Goal: Information Seeking & Learning: Learn about a topic

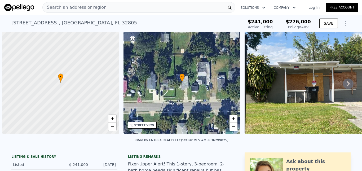
scroll to position [0, 2]
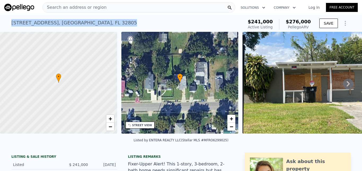
drag, startPoint x: 10, startPoint y: 24, endPoint x: 97, endPoint y: 24, distance: 87.4
click at [97, 24] on div "[STREET_ADDRESS] Active at $241k (~ARV $276k )" at bounding box center [126, 24] width 230 height 15
copy div "[STREET_ADDRESS]"
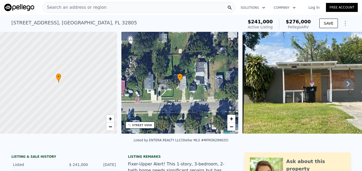
click at [343, 83] on icon at bounding box center [348, 83] width 11 height 11
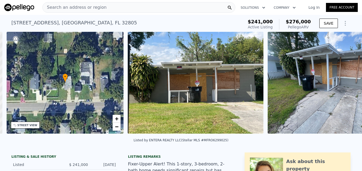
scroll to position [0, 123]
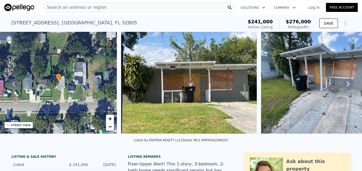
click at [346, 84] on icon at bounding box center [347, 83] width 3 height 5
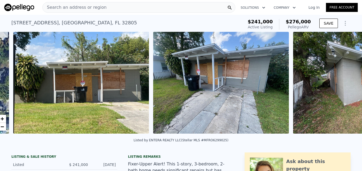
scroll to position [0, 242]
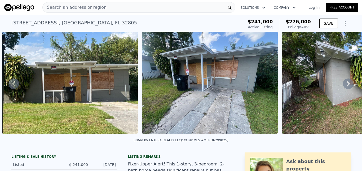
click at [346, 84] on icon at bounding box center [347, 83] width 3 height 5
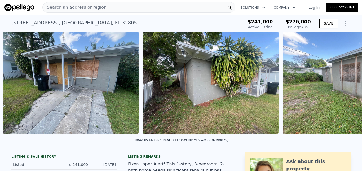
scroll to position [0, 382]
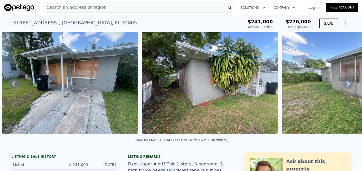
click at [346, 84] on icon at bounding box center [347, 83] width 3 height 5
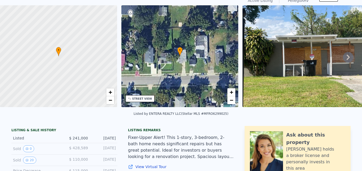
scroll to position [2, 0]
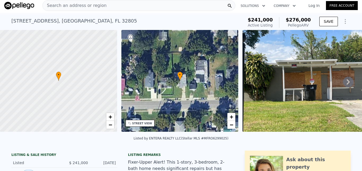
click at [104, 6] on div "Search an address or region" at bounding box center [138, 5] width 193 height 11
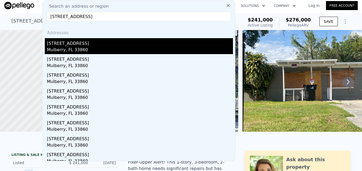
type input "[STREET_ADDRESS]"
click at [82, 46] on div "[STREET_ADDRESS]" at bounding box center [140, 42] width 186 height 8
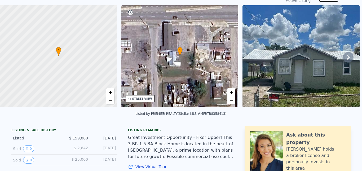
scroll to position [2, 0]
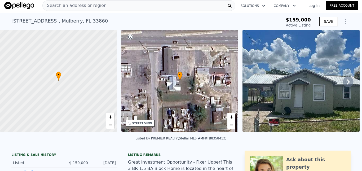
click at [346, 82] on icon at bounding box center [348, 81] width 11 height 11
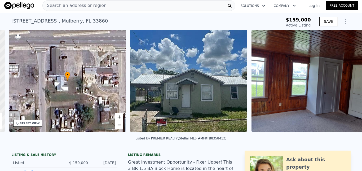
scroll to position [0, 123]
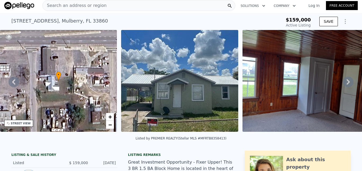
click at [346, 82] on icon at bounding box center [347, 81] width 3 height 5
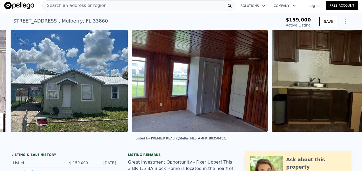
scroll to position [0, 242]
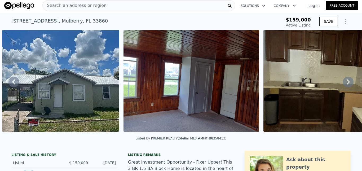
click at [346, 82] on icon at bounding box center [347, 81] width 3 height 5
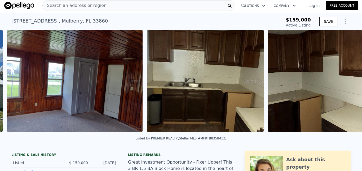
scroll to position [0, 363]
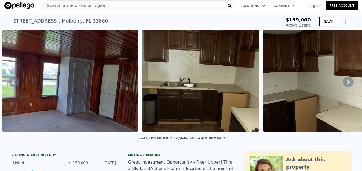
click at [346, 82] on icon at bounding box center [347, 81] width 3 height 5
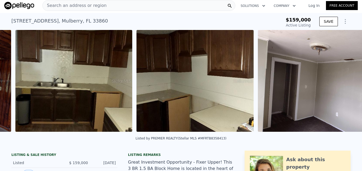
scroll to position [0, 503]
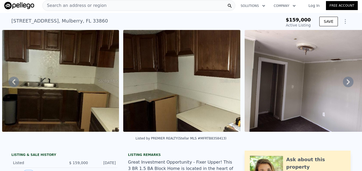
click at [346, 82] on icon at bounding box center [347, 81] width 3 height 5
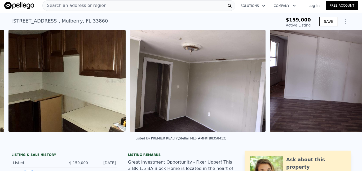
scroll to position [0, 624]
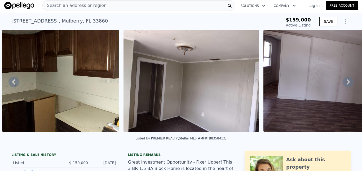
click at [346, 82] on icon at bounding box center [347, 81] width 3 height 5
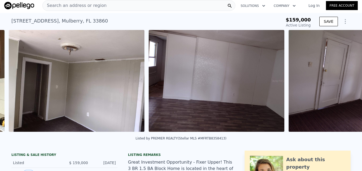
scroll to position [0, 745]
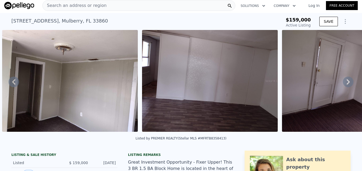
click at [346, 82] on icon at bounding box center [347, 81] width 3 height 5
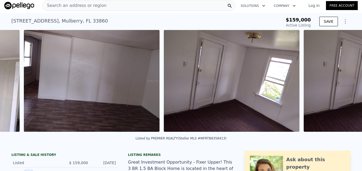
scroll to position [0, 885]
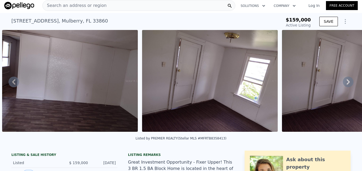
click at [346, 82] on icon at bounding box center [347, 81] width 3 height 5
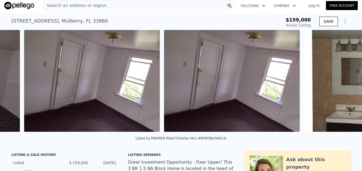
scroll to position [0, 1025]
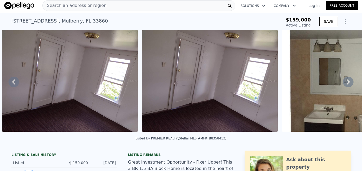
click at [346, 82] on icon at bounding box center [347, 81] width 3 height 5
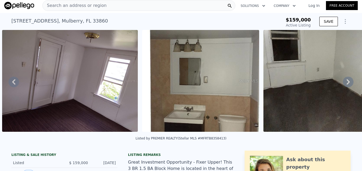
click at [346, 82] on icon at bounding box center [347, 81] width 3 height 5
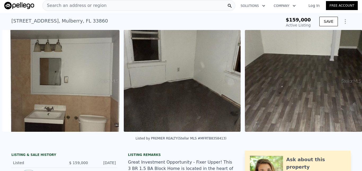
scroll to position [0, 1304]
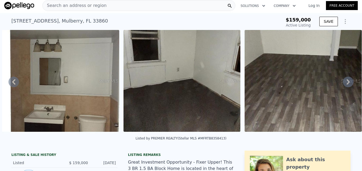
click at [346, 82] on icon at bounding box center [347, 81] width 3 height 5
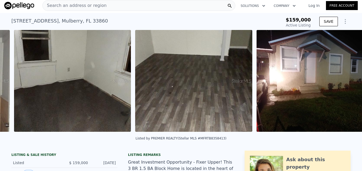
scroll to position [0, 1426]
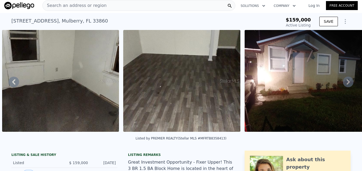
click at [346, 82] on icon at bounding box center [347, 81] width 3 height 5
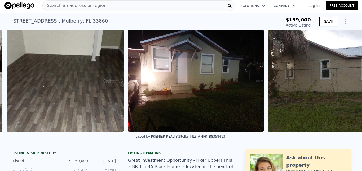
scroll to position [0, 1547]
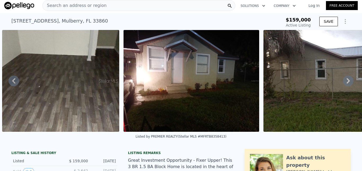
click at [346, 82] on icon at bounding box center [347, 80] width 3 height 5
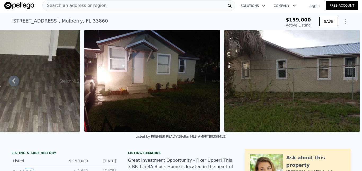
click at [344, 82] on img at bounding box center [292, 81] width 136 height 102
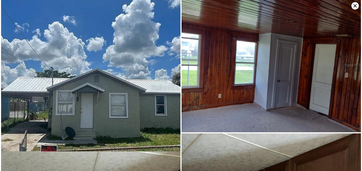
scroll to position [0, 0]
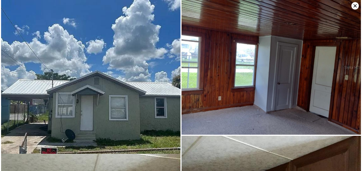
click at [354, 6] on icon at bounding box center [354, 5] width 7 height 7
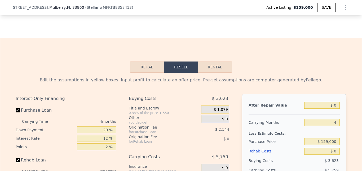
scroll to position [713, 0]
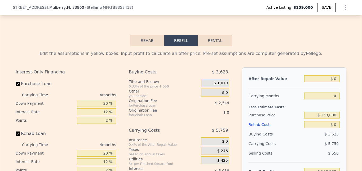
click at [143, 46] on button "Rehab" at bounding box center [147, 40] width 34 height 11
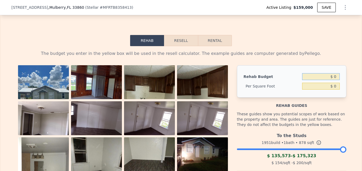
click at [326, 80] on input "$ 0" at bounding box center [321, 76] width 38 height 7
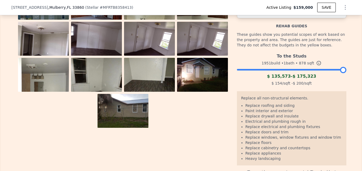
scroll to position [766, 0]
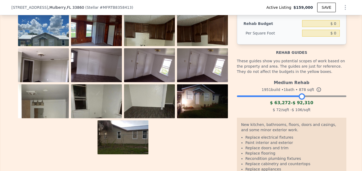
drag, startPoint x: 340, startPoint y: 105, endPoint x: 298, endPoint y: 106, distance: 41.8
click at [298, 100] on div at bounding box center [301, 96] width 6 height 6
drag, startPoint x: 299, startPoint y: 105, endPoint x: 289, endPoint y: 106, distance: 9.5
click at [289, 100] on div at bounding box center [292, 96] width 6 height 6
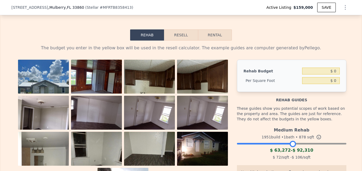
scroll to position [713, 0]
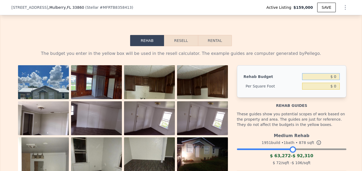
click at [327, 80] on input "$ 0" at bounding box center [321, 76] width 38 height 7
type input "$ 600,000"
type input "$ 683.37"
click at [329, 80] on input "$ 600,000" at bounding box center [321, 76] width 38 height 7
type input "$ 60,000"
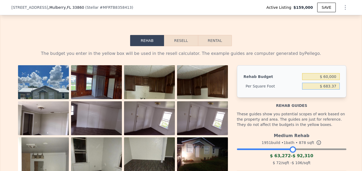
click at [325, 89] on input "$ 683.37" at bounding box center [321, 86] width 38 height 7
type input "$ 68.34"
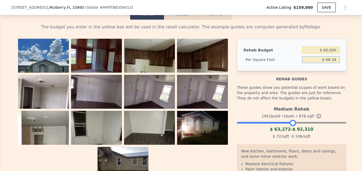
scroll to position [766, 0]
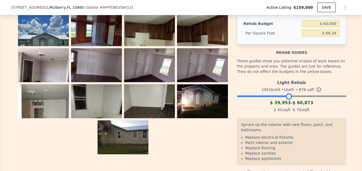
drag, startPoint x: 291, startPoint y: 105, endPoint x: 287, endPoint y: 105, distance: 4.0
click at [287, 100] on div at bounding box center [288, 96] width 6 height 6
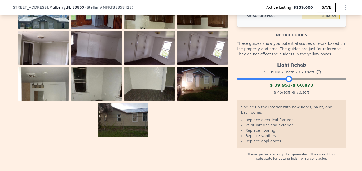
scroll to position [792, 0]
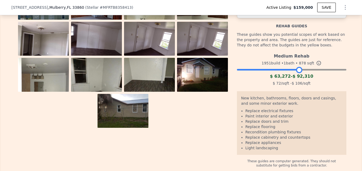
drag, startPoint x: 287, startPoint y: 78, endPoint x: 298, endPoint y: 79, distance: 10.9
click at [298, 73] on div at bounding box center [299, 70] width 6 height 6
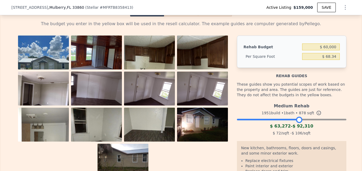
scroll to position [713, 0]
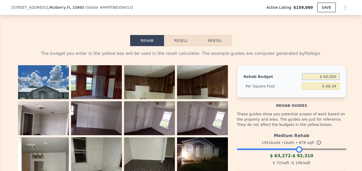
click at [326, 80] on input "$ 60,000" at bounding box center [321, 76] width 38 height 7
type input "$ 65,000"
type input "$ 74.03"
click at [179, 46] on button "Resell" at bounding box center [181, 40] width 34 height 11
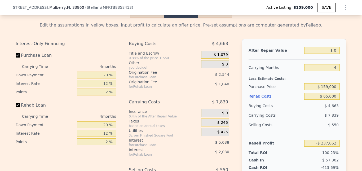
scroll to position [739, 0]
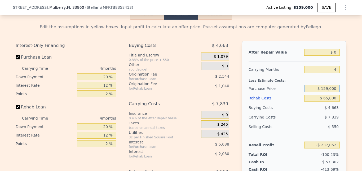
click at [335, 92] on input "$ 159,000" at bounding box center [321, 88] width 35 height 7
type input "$ 1"
type input "$ 67,000"
type input "-$ 140,330"
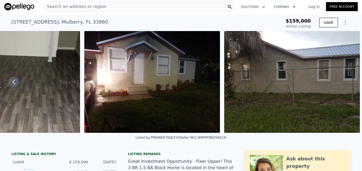
scroll to position [0, 0]
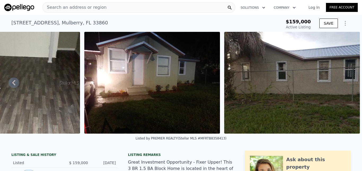
click at [79, 6] on span "Search an address or region" at bounding box center [75, 7] width 64 height 6
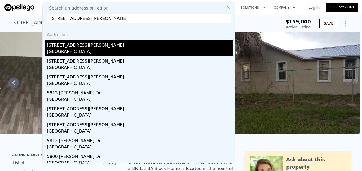
type input "[STREET_ADDRESS][PERSON_NAME]"
click at [84, 51] on div "[GEOGRAPHIC_DATA]" at bounding box center [140, 51] width 186 height 7
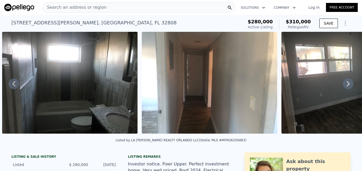
click at [343, 85] on icon at bounding box center [348, 83] width 11 height 11
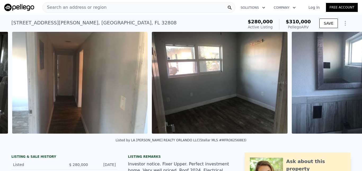
scroll to position [0, 1714]
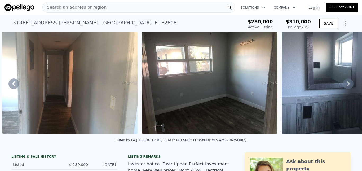
click at [343, 85] on icon at bounding box center [348, 83] width 11 height 11
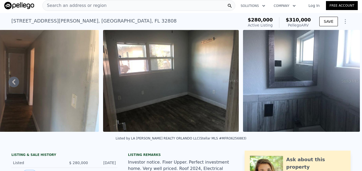
scroll to position [0, 0]
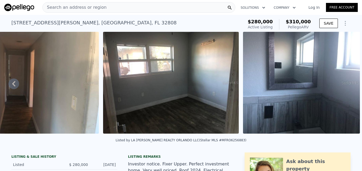
click at [124, 5] on div "Search an address or region" at bounding box center [138, 7] width 193 height 11
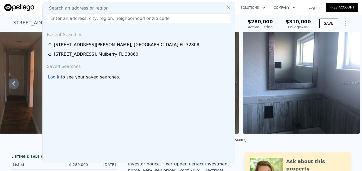
drag, startPoint x: 124, startPoint y: 7, endPoint x: 120, endPoint y: 16, distance: 10.3
paste input "[STREET_ADDRESS]"
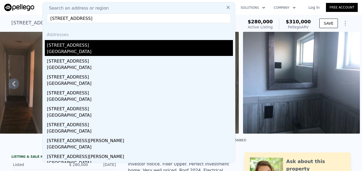
type input "[STREET_ADDRESS]"
click at [82, 46] on div "[STREET_ADDRESS]" at bounding box center [140, 44] width 186 height 8
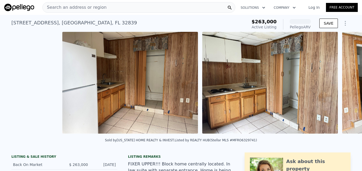
scroll to position [0, 1817]
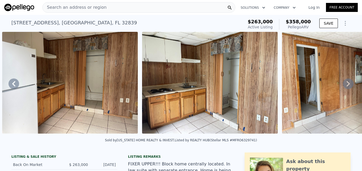
click at [127, 7] on div "Search an address or region" at bounding box center [138, 7] width 193 height 11
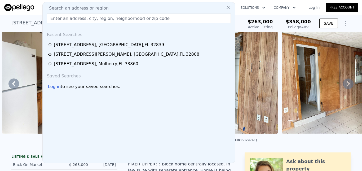
drag, startPoint x: 127, startPoint y: 7, endPoint x: 109, endPoint y: 20, distance: 22.2
click at [109, 20] on input "text" at bounding box center [139, 18] width 184 height 10
paste input "[STREET_ADDRESS][PERSON_NAME][PERSON_NAME]"
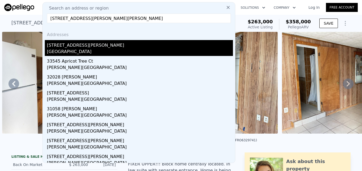
type input "[STREET_ADDRESS][PERSON_NAME][PERSON_NAME]"
click at [90, 44] on div "[STREET_ADDRESS][PERSON_NAME]" at bounding box center [140, 44] width 186 height 8
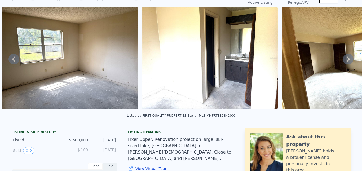
scroll to position [2, 0]
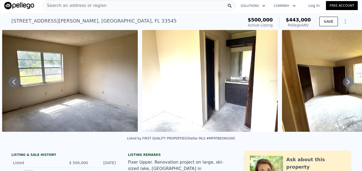
click at [346, 84] on icon at bounding box center [347, 81] width 3 height 5
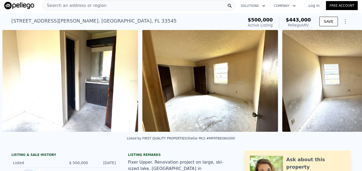
scroll to position [0, 1957]
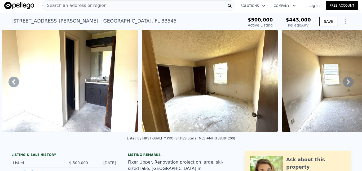
click at [346, 84] on icon at bounding box center [347, 81] width 3 height 5
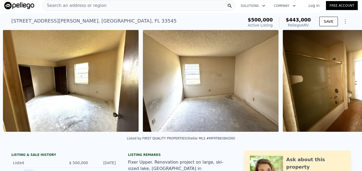
scroll to position [0, 2096]
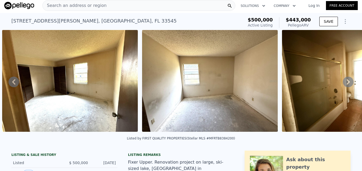
click at [346, 84] on icon at bounding box center [347, 81] width 3 height 5
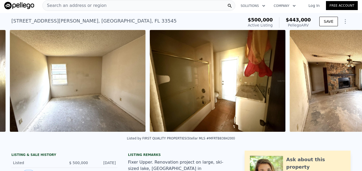
scroll to position [0, 2236]
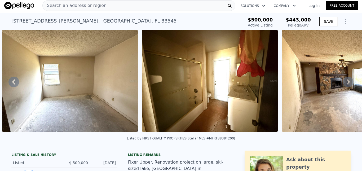
click at [346, 84] on icon at bounding box center [347, 81] width 3 height 5
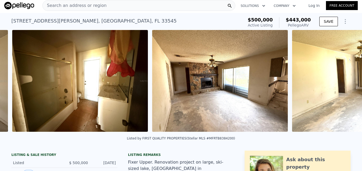
scroll to position [0, 2376]
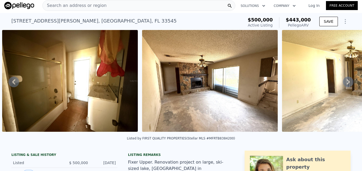
click at [346, 84] on icon at bounding box center [347, 81] width 3 height 5
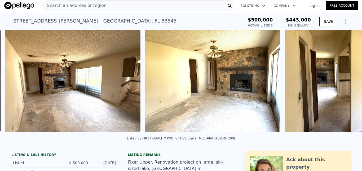
scroll to position [0, 2516]
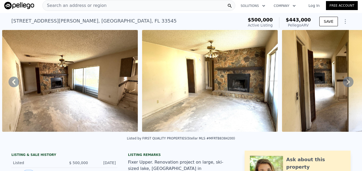
click at [346, 84] on icon at bounding box center [347, 81] width 3 height 5
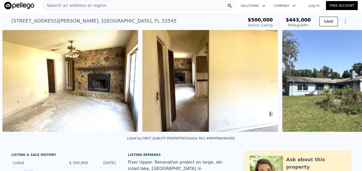
scroll to position [0, 2655]
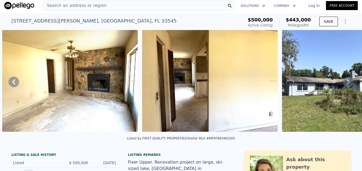
click at [346, 84] on icon at bounding box center [347, 81] width 3 height 5
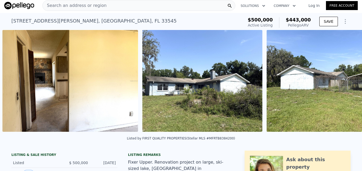
scroll to position [0, 2795]
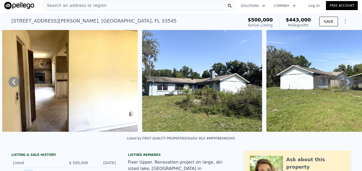
click at [346, 84] on icon at bounding box center [347, 81] width 3 height 5
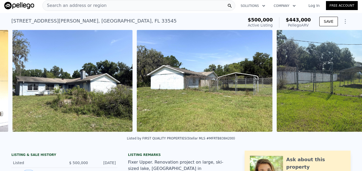
scroll to position [0, 2935]
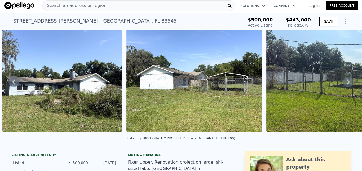
click at [346, 84] on icon at bounding box center [347, 81] width 3 height 5
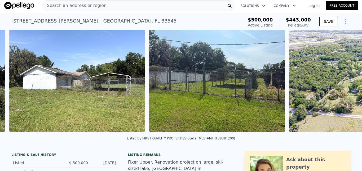
scroll to position [0, 3059]
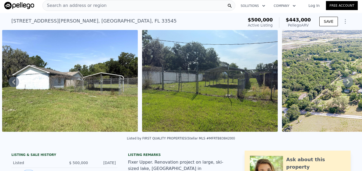
click at [346, 84] on icon at bounding box center [347, 81] width 3 height 5
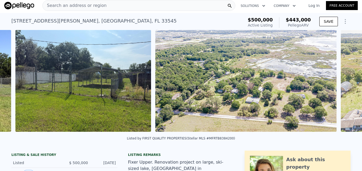
scroll to position [0, 3199]
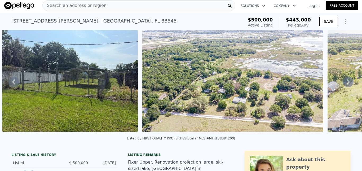
click at [346, 84] on icon at bounding box center [347, 81] width 3 height 5
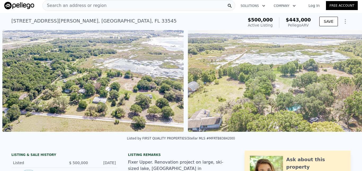
scroll to position [0, 3339]
click at [346, 84] on icon at bounding box center [347, 81] width 3 height 5
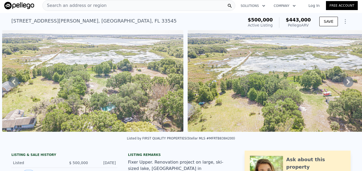
click at [346, 84] on icon at bounding box center [347, 81] width 3 height 5
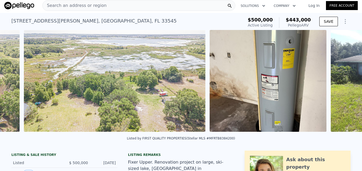
scroll to position [0, 3709]
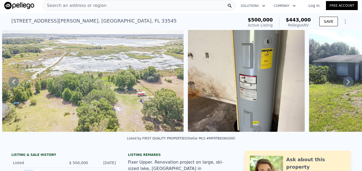
click at [346, 84] on icon at bounding box center [347, 81] width 3 height 5
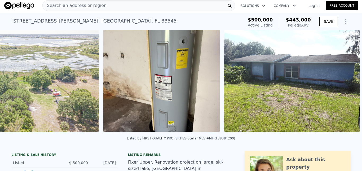
scroll to position [0, 3798]
click at [345, 84] on img at bounding box center [292, 81] width 136 height 102
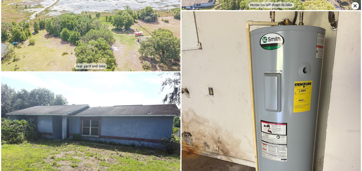
scroll to position [1681, 0]
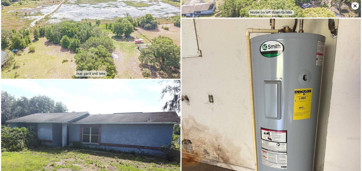
click at [354, 5] on icon at bounding box center [354, 5] width 3 height 3
click at [354, 5] on div "Search an address or region Solutions Company Open main menu Log In Free Account" at bounding box center [181, 5] width 362 height 13
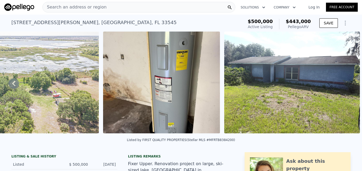
scroll to position [0, 0]
click at [114, 6] on div "Search an address or region" at bounding box center [138, 7] width 193 height 11
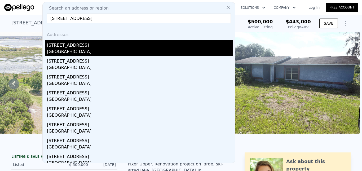
type input "[STREET_ADDRESS]"
click at [105, 43] on div "[STREET_ADDRESS]" at bounding box center [140, 44] width 186 height 8
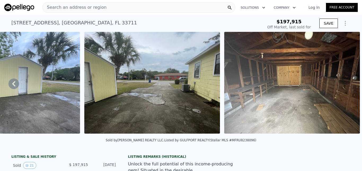
scroll to position [0, 2484]
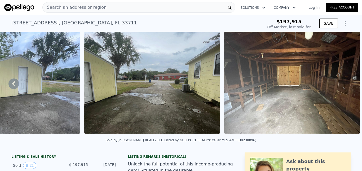
type input "$ 252,000"
type input "$ 26,094"
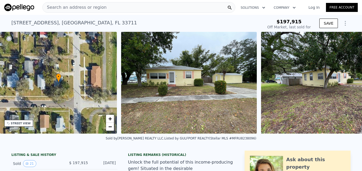
scroll to position [0, 2]
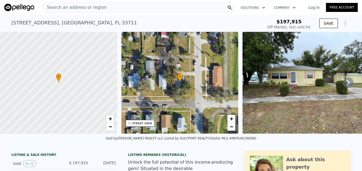
click at [157, 7] on div "Search an address or region" at bounding box center [138, 7] width 193 height 11
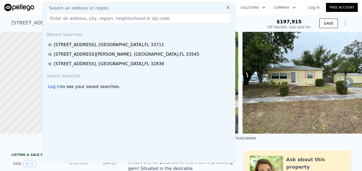
click at [136, 19] on input "text" at bounding box center [139, 18] width 184 height 10
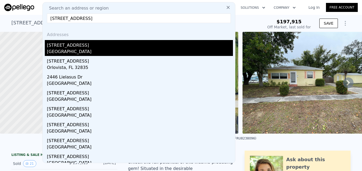
type input "[STREET_ADDRESS]"
click at [85, 47] on div "[STREET_ADDRESS]" at bounding box center [140, 44] width 186 height 8
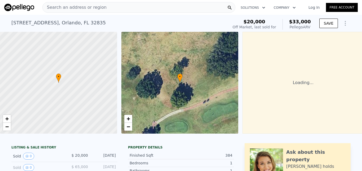
click at [89, 7] on span "Search an address or region" at bounding box center [75, 7] width 64 height 6
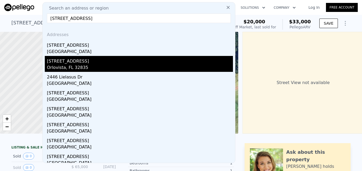
type input "[STREET_ADDRESS]"
click at [83, 64] on div "[STREET_ADDRESS]" at bounding box center [140, 60] width 186 height 8
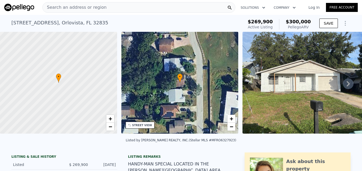
click at [343, 84] on icon at bounding box center [348, 83] width 11 height 11
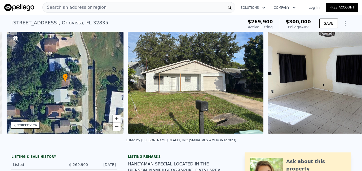
scroll to position [0, 123]
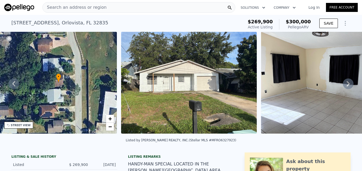
click at [346, 86] on icon at bounding box center [347, 83] width 3 height 5
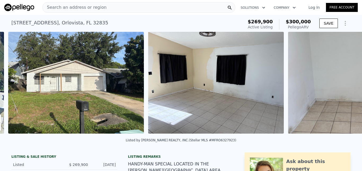
scroll to position [0, 242]
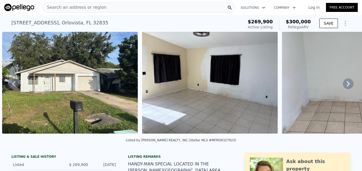
click at [343, 86] on icon at bounding box center [348, 83] width 11 height 11
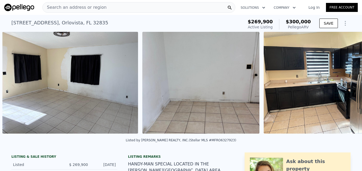
scroll to position [0, 382]
click at [346, 84] on icon at bounding box center [347, 83] width 3 height 5
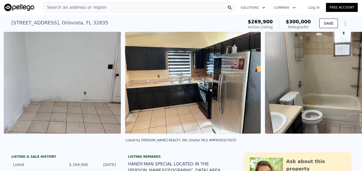
scroll to position [0, 522]
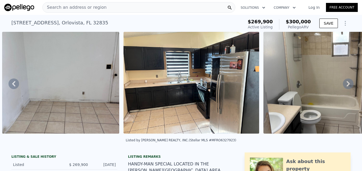
click at [346, 84] on icon at bounding box center [347, 83] width 3 height 5
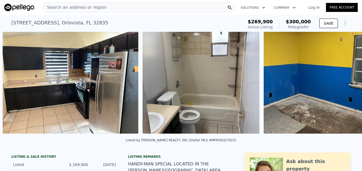
scroll to position [0, 643]
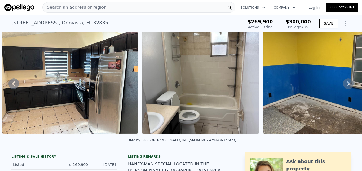
click at [346, 84] on icon at bounding box center [347, 83] width 3 height 5
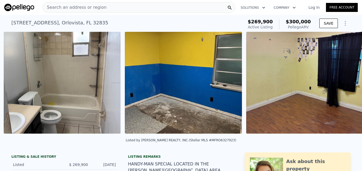
scroll to position [0, 783]
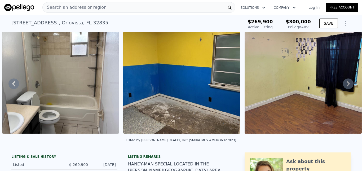
click at [346, 84] on icon at bounding box center [347, 83] width 3 height 5
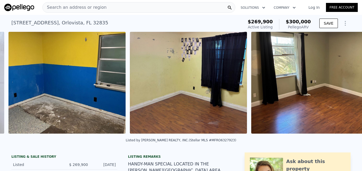
scroll to position [0, 904]
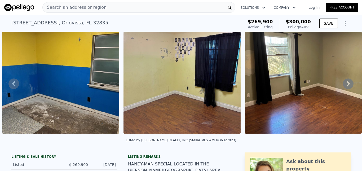
click at [346, 84] on icon at bounding box center [347, 83] width 3 height 5
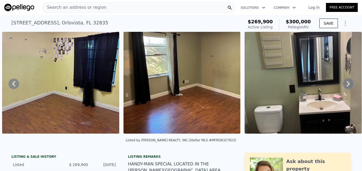
click at [346, 84] on icon at bounding box center [347, 83] width 3 height 5
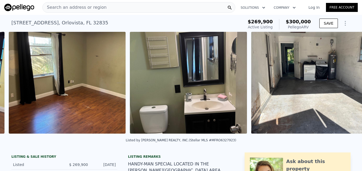
scroll to position [0, 1146]
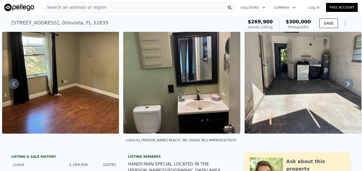
click at [346, 84] on icon at bounding box center [347, 83] width 3 height 5
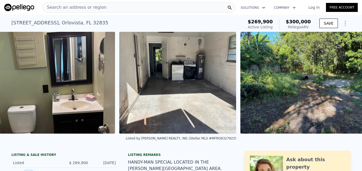
scroll to position [0, 1273]
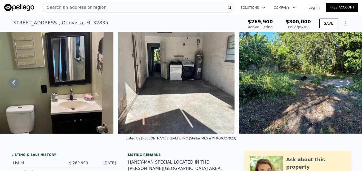
click at [346, 84] on icon at bounding box center [347, 82] width 3 height 5
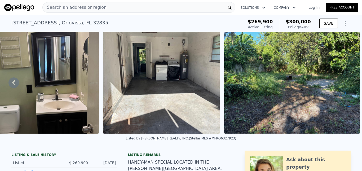
click at [344, 84] on img at bounding box center [292, 83] width 136 height 102
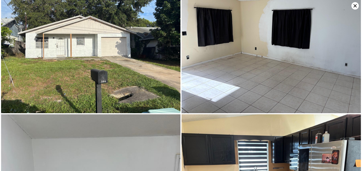
scroll to position [0, 0]
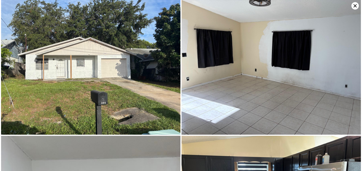
click at [353, 4] on icon at bounding box center [354, 5] width 7 height 7
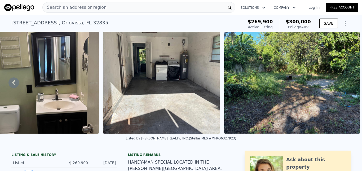
click at [112, 5] on div "Search an address or region" at bounding box center [138, 7] width 193 height 11
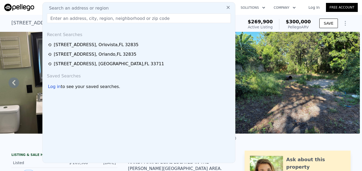
click at [107, 18] on input "text" at bounding box center [139, 18] width 184 height 10
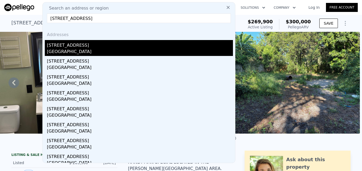
type input "[STREET_ADDRESS]"
click at [90, 48] on div "[STREET_ADDRESS]" at bounding box center [140, 44] width 186 height 8
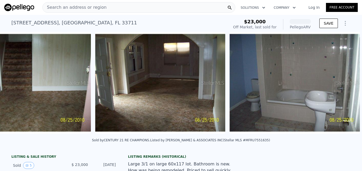
scroll to position [0, 530]
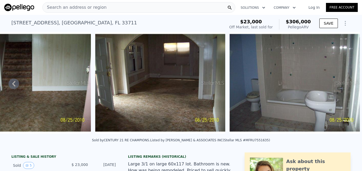
click at [337, 84] on img at bounding box center [294, 83] width 130 height 102
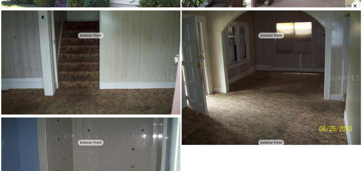
scroll to position [107, 0]
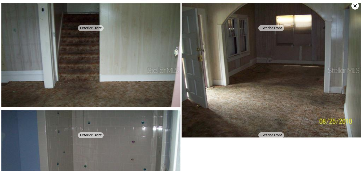
click at [354, 5] on icon at bounding box center [354, 5] width 7 height 7
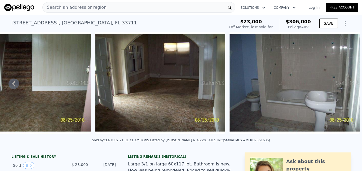
click at [106, 8] on div "Search an address or region" at bounding box center [138, 7] width 193 height 11
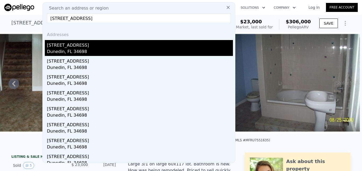
type input "[STREET_ADDRESS]"
click at [98, 46] on div "[STREET_ADDRESS]" at bounding box center [140, 44] width 186 height 8
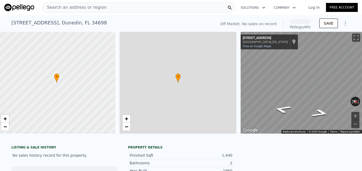
scroll to position [0, 8]
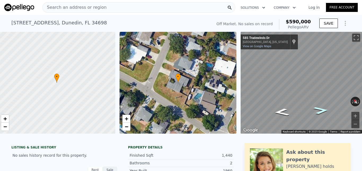
click at [319, 111] on icon "Go Southeast, Tradewinds Dr" at bounding box center [321, 110] width 28 height 11
click at [331, 98] on div "Rotate the view" at bounding box center [337, 100] width 22 height 4
click at [115, 6] on div "Search an address or region" at bounding box center [138, 7] width 193 height 11
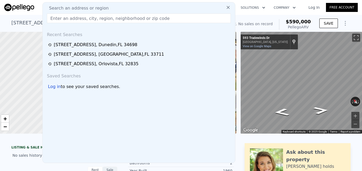
click at [110, 20] on input "text" at bounding box center [139, 18] width 184 height 10
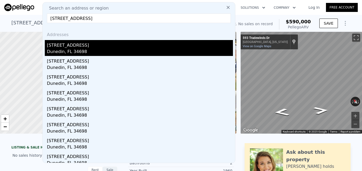
type input "[STREET_ADDRESS]"
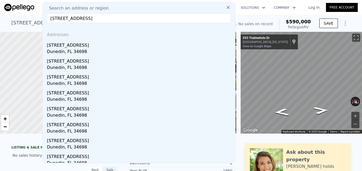
click at [103, 50] on div "Dunedin, FL 34698" at bounding box center [140, 51] width 186 height 7
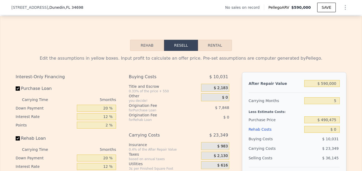
scroll to position [739, 0]
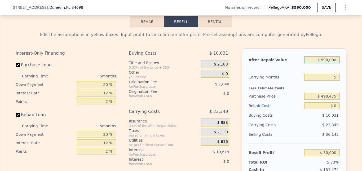
drag, startPoint x: 325, startPoint y: 68, endPoint x: 322, endPoint y: 68, distance: 3.5
click at [322, 63] on input "$ 590,000" at bounding box center [321, 59] width 35 height 7
type input "$ 513,013"
type input "-$ 42,213"
drag, startPoint x: 332, startPoint y: 86, endPoint x: 336, endPoint y: 86, distance: 4.0
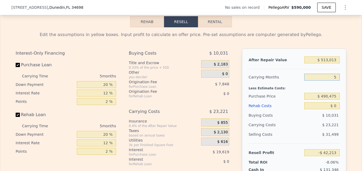
click at [336, 80] on input "5" at bounding box center [321, 77] width 35 height 7
type input "0"
type input "-$ 18,992"
type input "0"
click at [321, 100] on input "$ 490,475" at bounding box center [321, 96] width 35 height 7
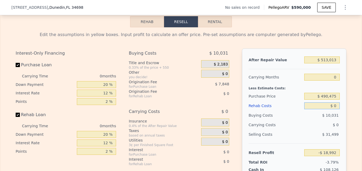
click at [335, 109] on input "$ 0" at bounding box center [321, 105] width 35 height 7
type input "$ 30,000"
type input "-$ 49,472"
type input "$ 30,000"
click at [334, 100] on input "$ 490,475" at bounding box center [321, 96] width 35 height 7
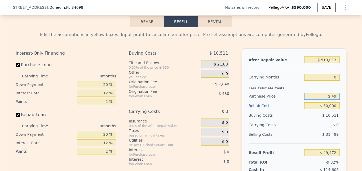
type input "$ 4"
type input "$ 280,000"
type input "$ 165,072"
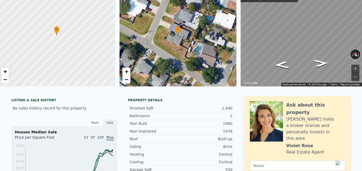
scroll to position [0, 0]
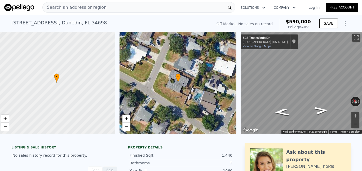
click at [81, 6] on span "Search an address or region" at bounding box center [75, 7] width 64 height 6
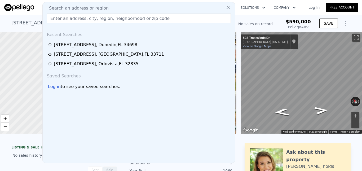
drag, startPoint x: 81, startPoint y: 6, endPoint x: 74, endPoint y: 19, distance: 15.0
paste input "[STREET_ADDRESS]"
type input "$ 590,000"
type input "5"
type input "$ 0"
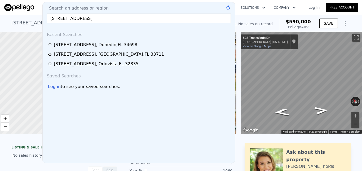
type input "$ 30,000"
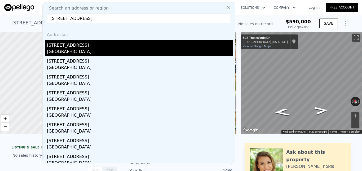
type input "[STREET_ADDRESS]"
click at [80, 46] on div "[STREET_ADDRESS]" at bounding box center [140, 44] width 186 height 8
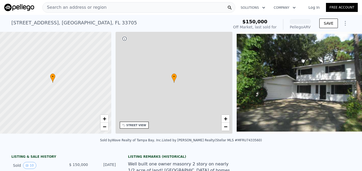
scroll to position [0, 2]
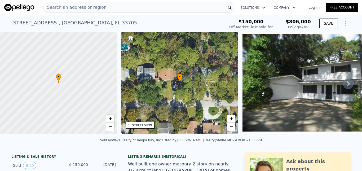
click at [344, 83] on icon at bounding box center [348, 83] width 11 height 11
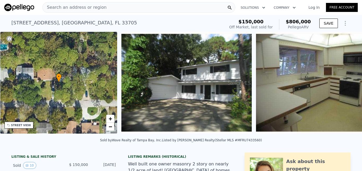
scroll to position [0, 123]
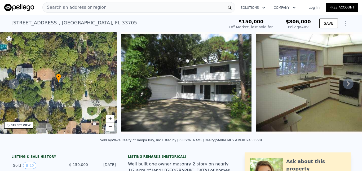
click at [345, 84] on icon at bounding box center [348, 83] width 11 height 11
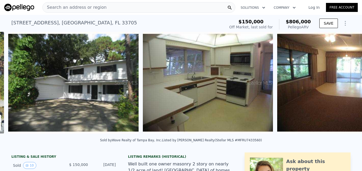
scroll to position [0, 242]
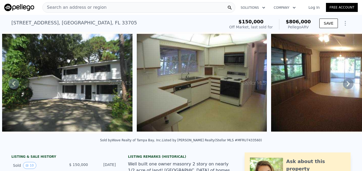
click at [345, 84] on icon at bounding box center [348, 83] width 11 height 11
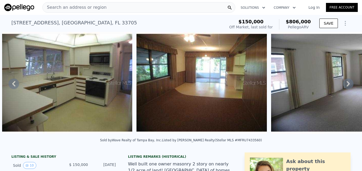
click at [345, 84] on icon at bounding box center [348, 83] width 11 height 11
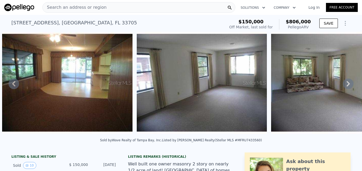
click at [345, 84] on icon at bounding box center [348, 83] width 11 height 11
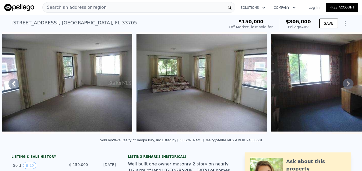
click at [345, 84] on icon at bounding box center [348, 83] width 11 height 11
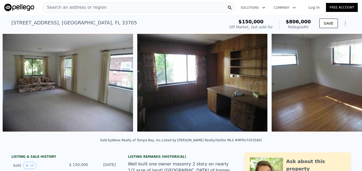
scroll to position [0, 780]
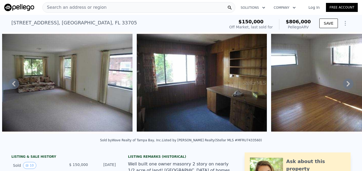
click at [345, 84] on icon at bounding box center [348, 83] width 11 height 11
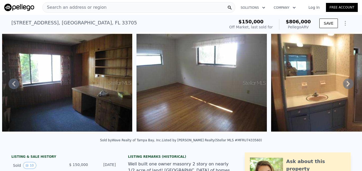
click at [345, 84] on icon at bounding box center [348, 83] width 11 height 11
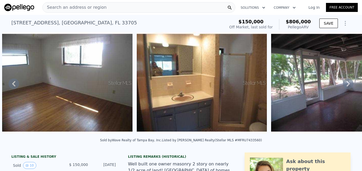
click at [345, 84] on icon at bounding box center [348, 83] width 11 height 11
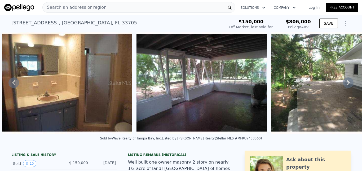
click at [345, 84] on icon at bounding box center [348, 82] width 11 height 11
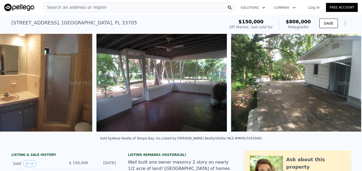
scroll to position [0, 1228]
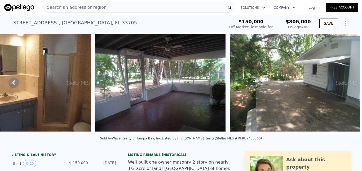
click at [345, 84] on img at bounding box center [294, 83] width 130 height 102
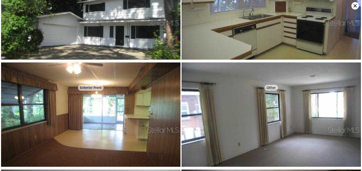
scroll to position [0, 0]
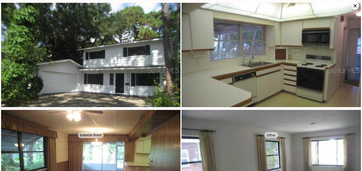
drag, startPoint x: 354, startPoint y: 4, endPoint x: 307, endPoint y: 8, distance: 47.2
click at [352, 4] on icon at bounding box center [354, 5] width 7 height 7
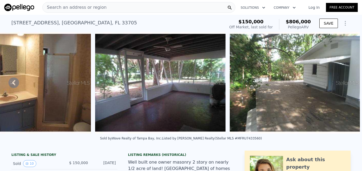
click at [98, 9] on span "Search an address or region" at bounding box center [75, 7] width 64 height 6
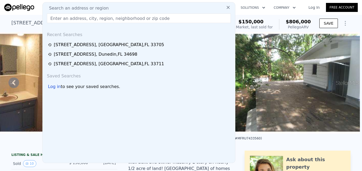
click at [98, 17] on input "text" at bounding box center [139, 18] width 184 height 10
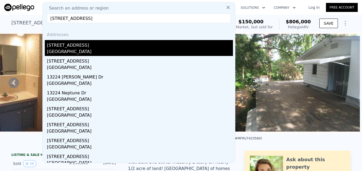
type input "[STREET_ADDRESS]"
click at [109, 46] on div "[STREET_ADDRESS]" at bounding box center [140, 44] width 186 height 8
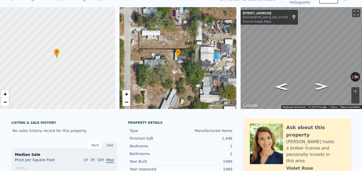
scroll to position [2, 0]
